Goal: Find specific page/section: Find specific page/section

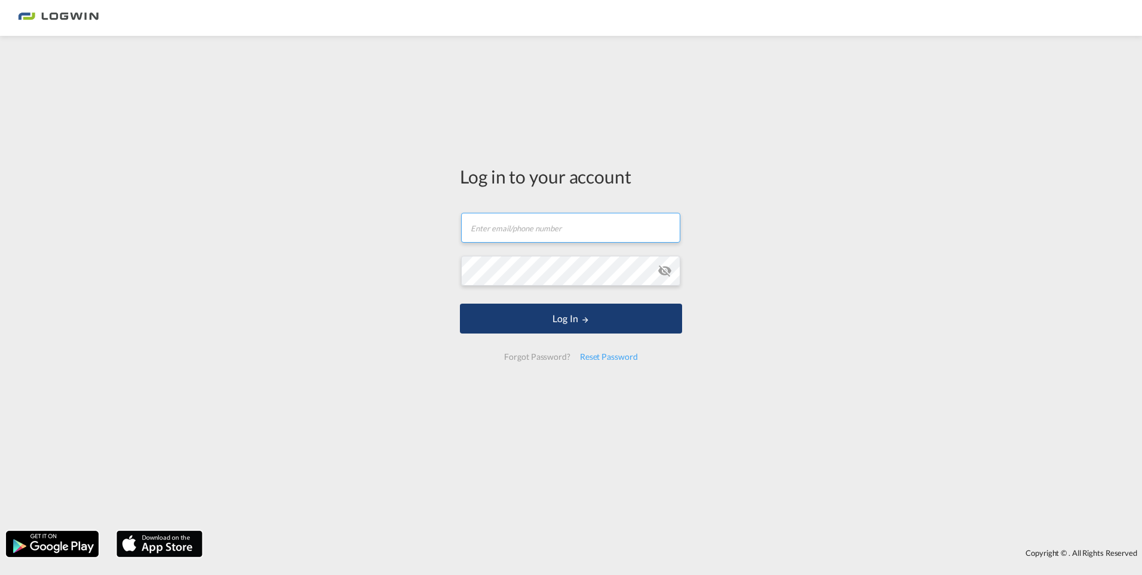
type input "[PERSON_NAME][EMAIL_ADDRESS][DOMAIN_NAME]"
click at [557, 324] on button "Log In" at bounding box center [571, 319] width 222 height 30
